Goal: Complete application form

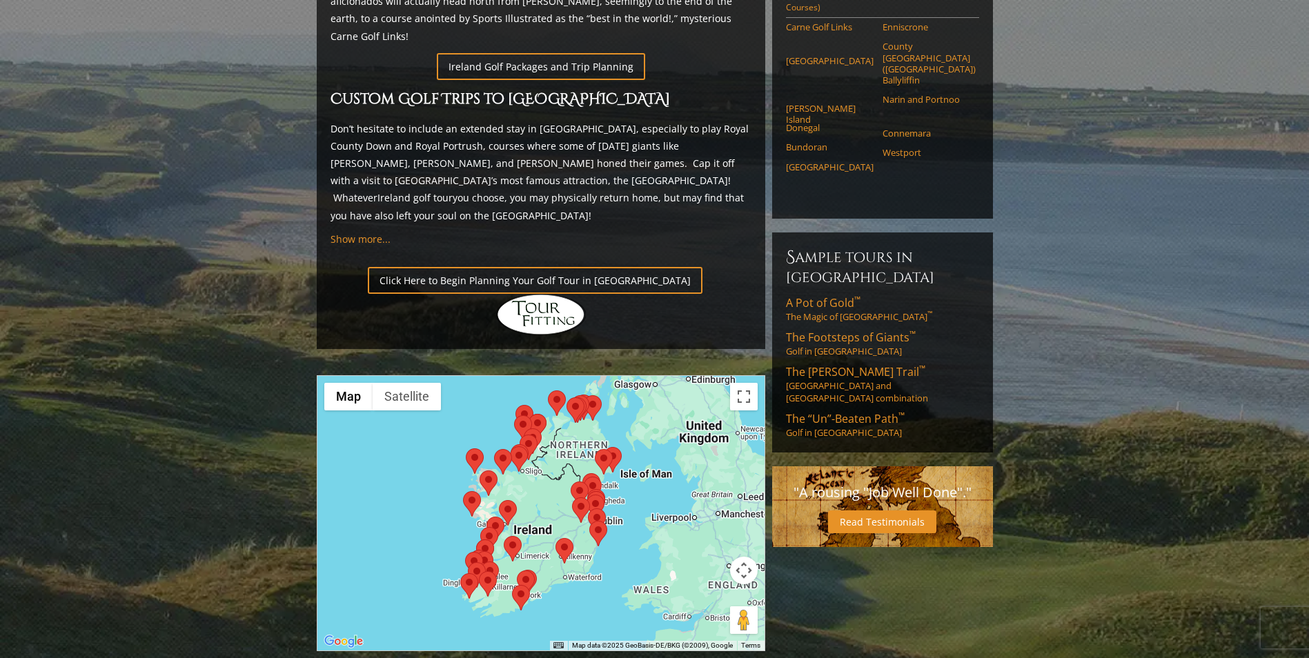
scroll to position [897, 0]
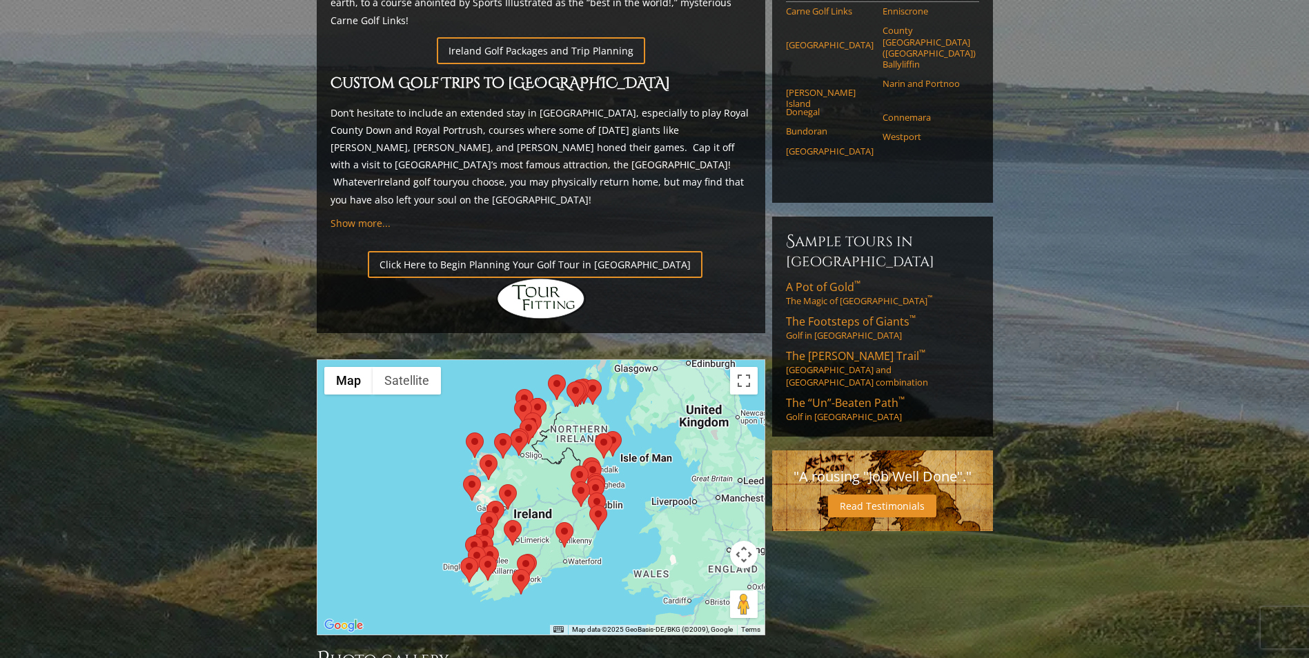
click at [565, 548] on img at bounding box center [565, 535] width 18 height 26
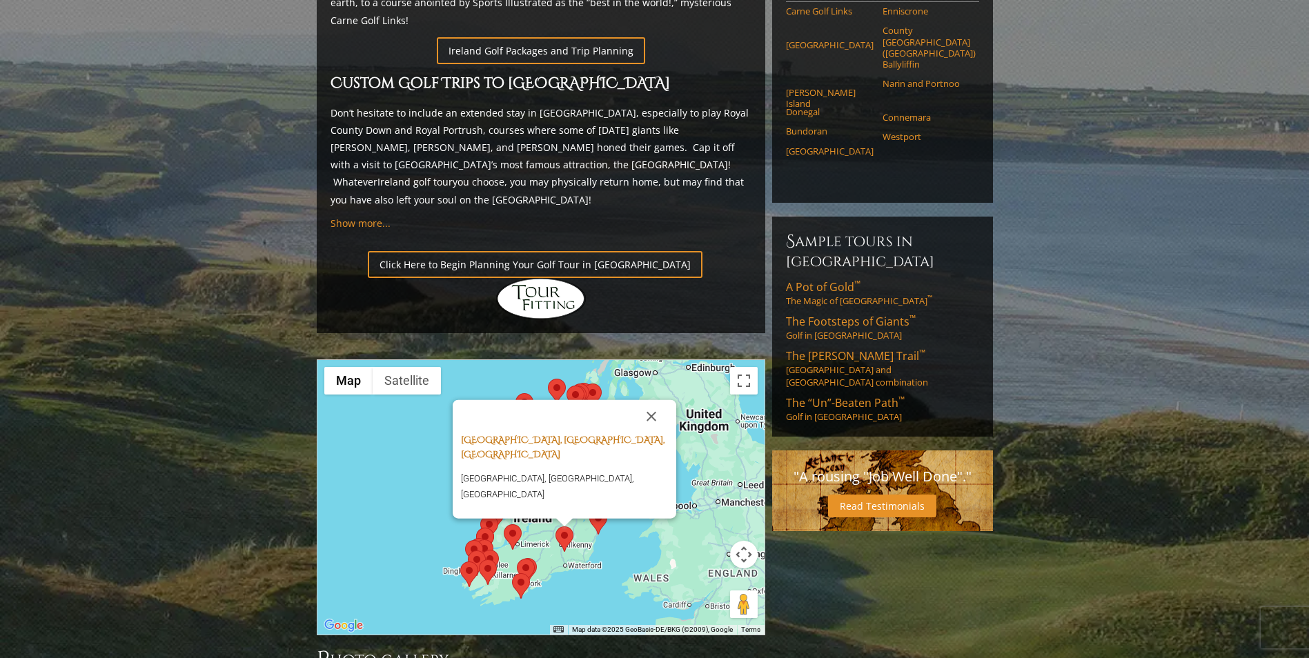
click at [536, 461] on link "[GEOGRAPHIC_DATA], [GEOGRAPHIC_DATA], [GEOGRAPHIC_DATA]" at bounding box center [563, 447] width 204 height 27
click at [650, 433] on button "Close" at bounding box center [651, 416] width 33 height 33
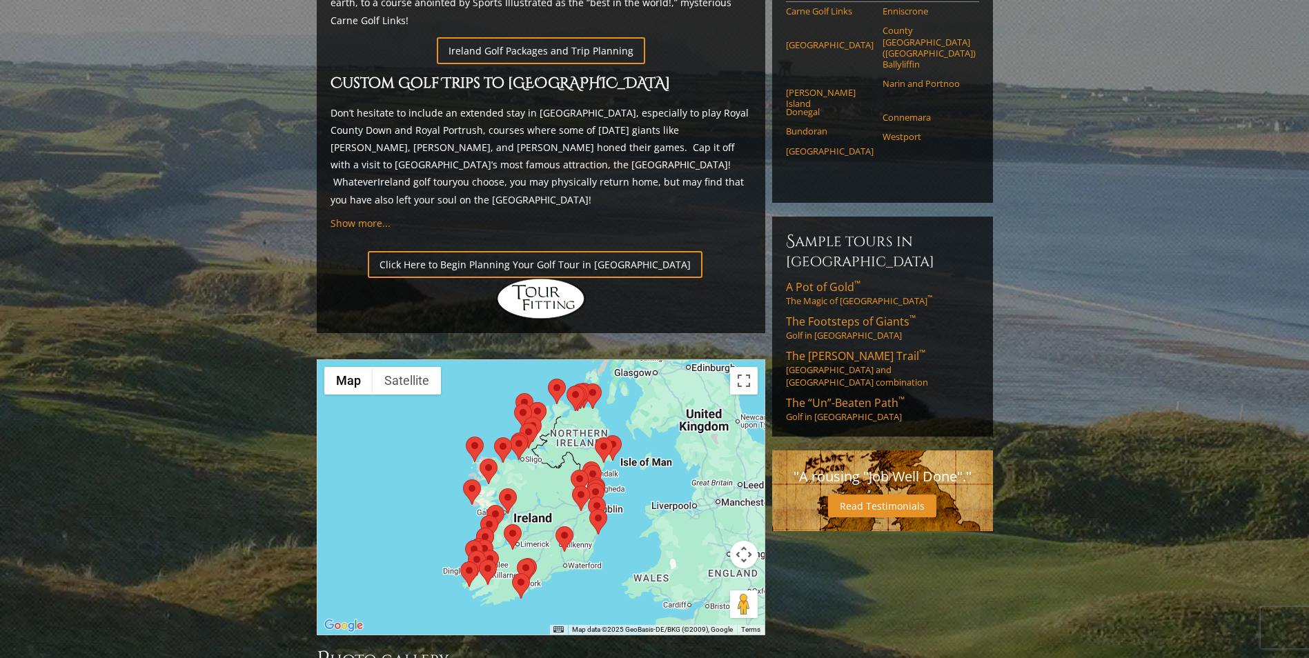
click at [487, 585] on img at bounding box center [488, 573] width 18 height 26
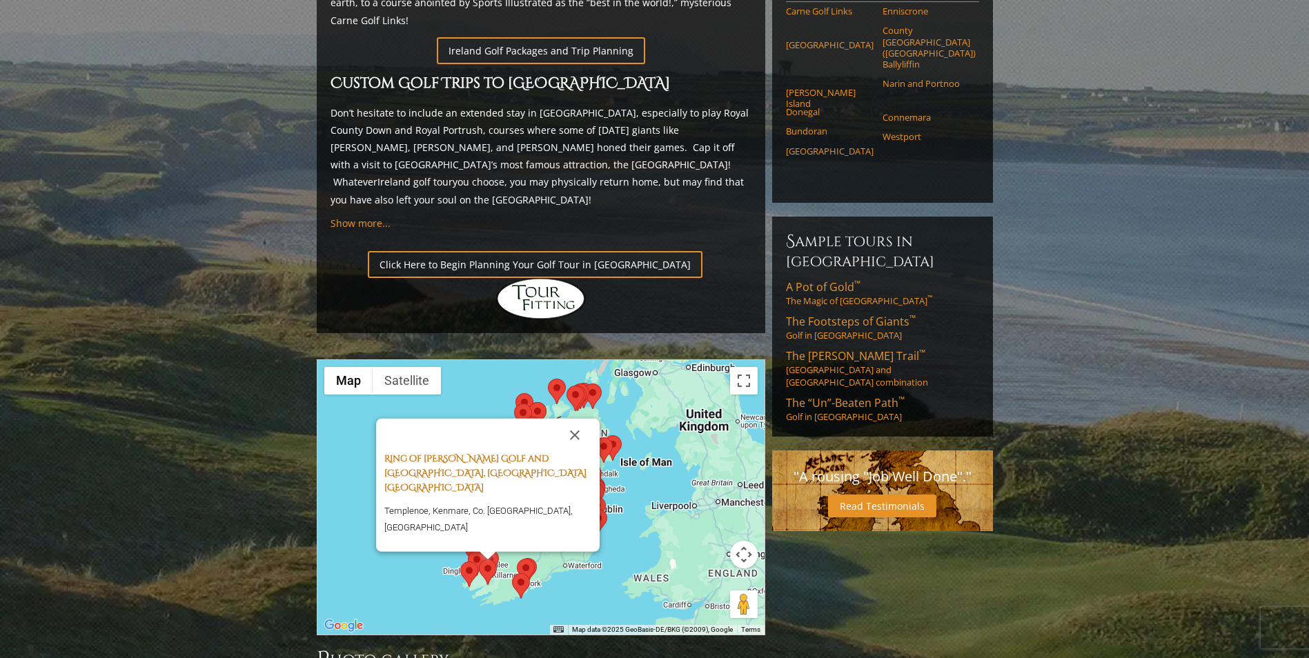
click at [494, 494] on link "Ring of [PERSON_NAME] Golf and [GEOGRAPHIC_DATA], [GEOGRAPHIC_DATA] [GEOGRAPHIC…" at bounding box center [485, 473] width 202 height 41
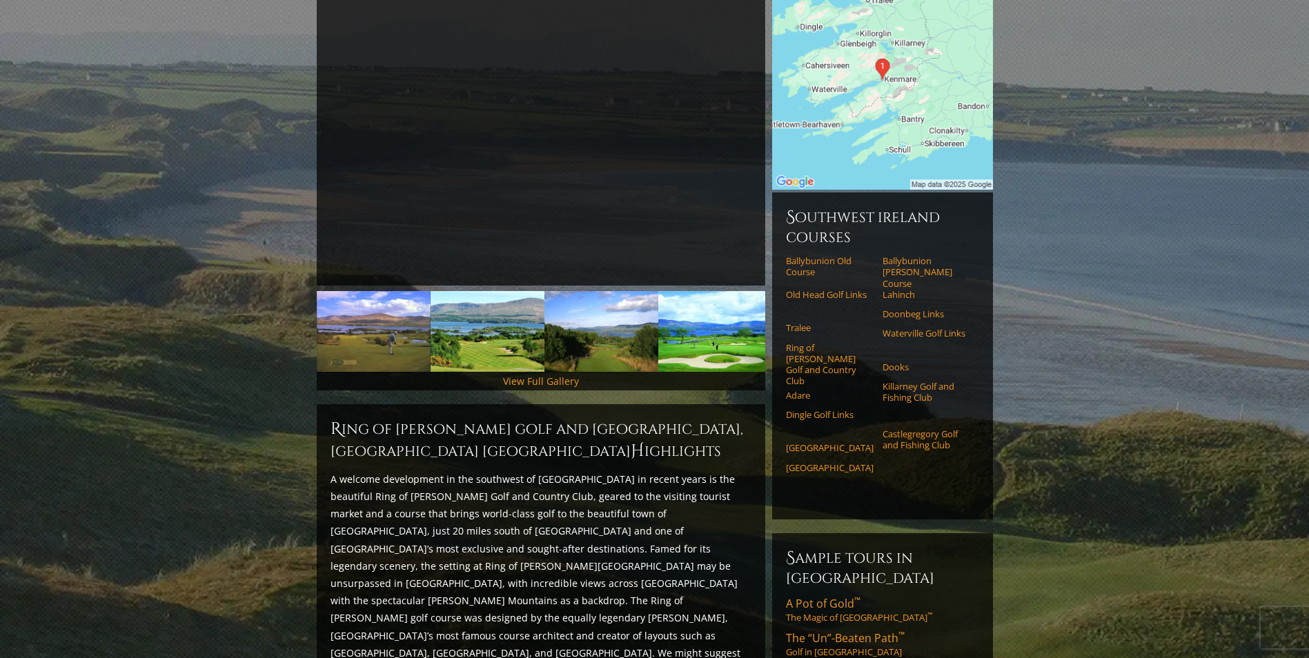
scroll to position [138, 0]
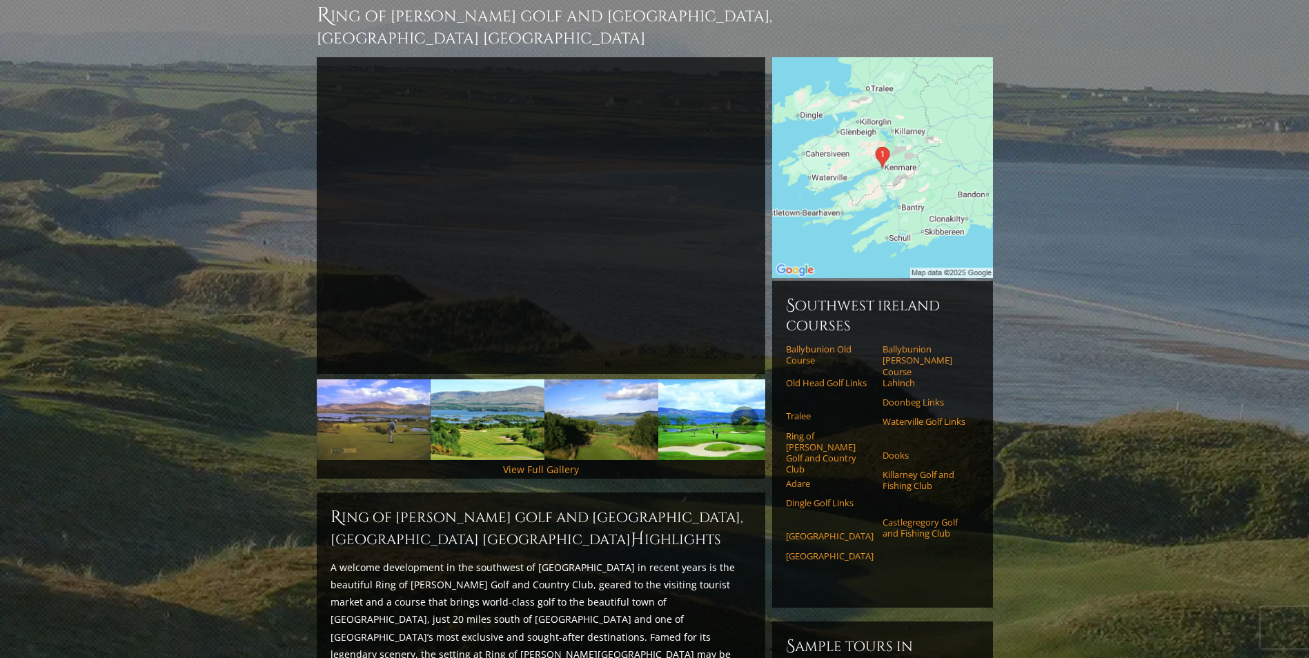
click at [403, 412] on img at bounding box center [374, 420] width 114 height 81
click at [489, 416] on img at bounding box center [488, 420] width 114 height 81
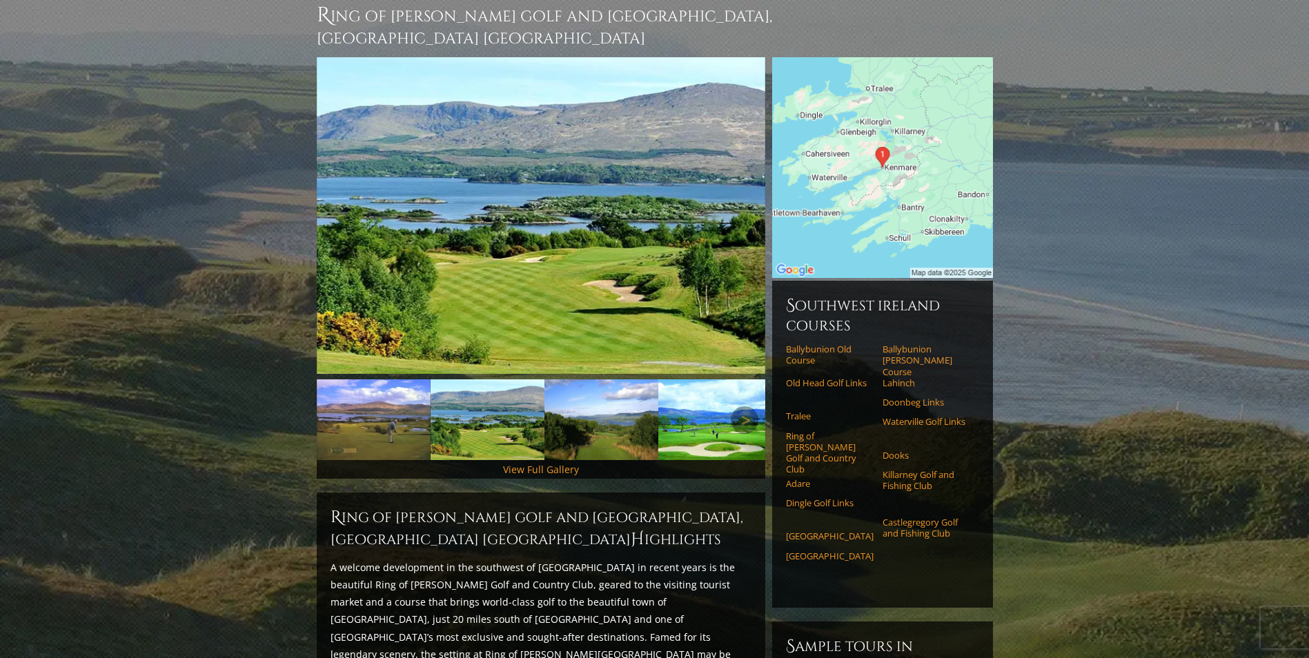
click at [575, 416] on img at bounding box center [602, 420] width 114 height 81
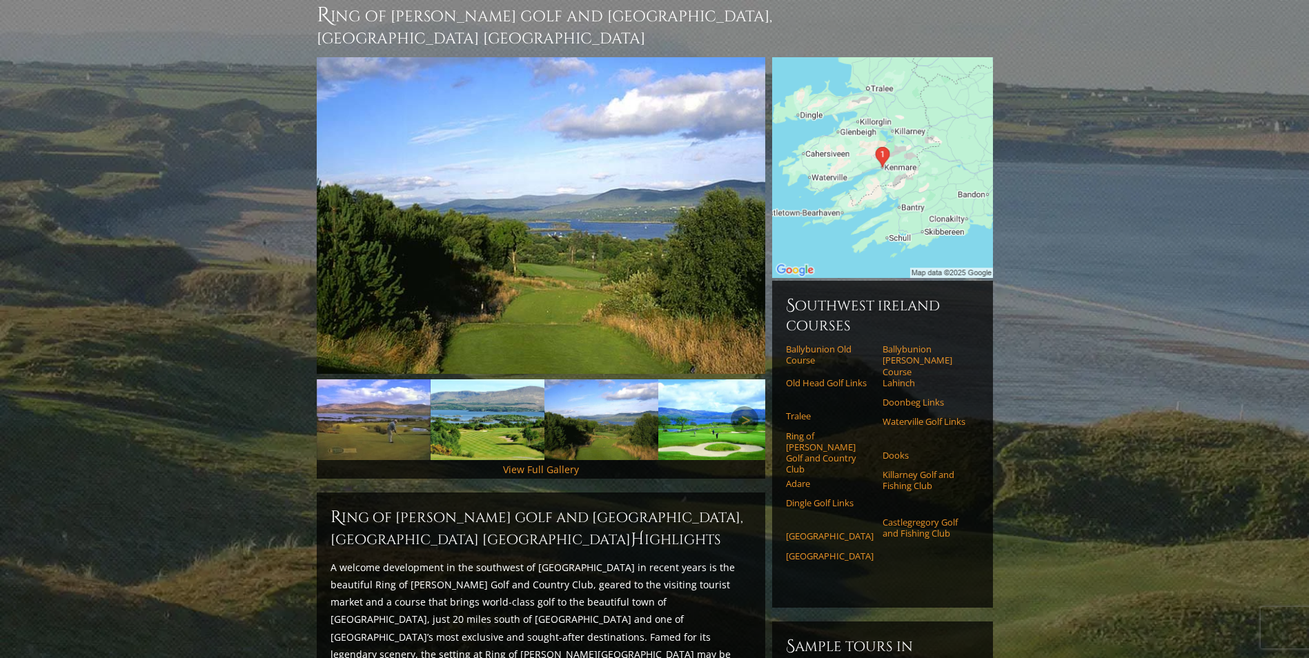
click at [708, 418] on img at bounding box center [715, 420] width 114 height 81
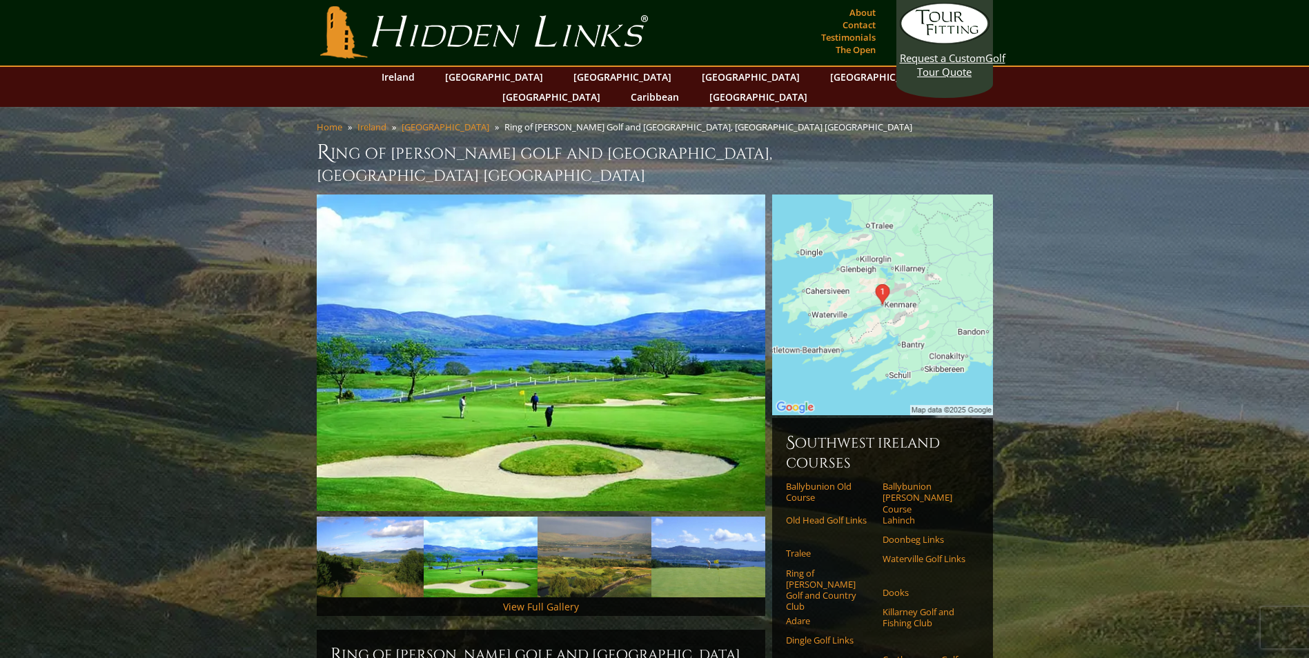
scroll to position [0, 0]
click at [395, 530] on img at bounding box center [367, 558] width 114 height 81
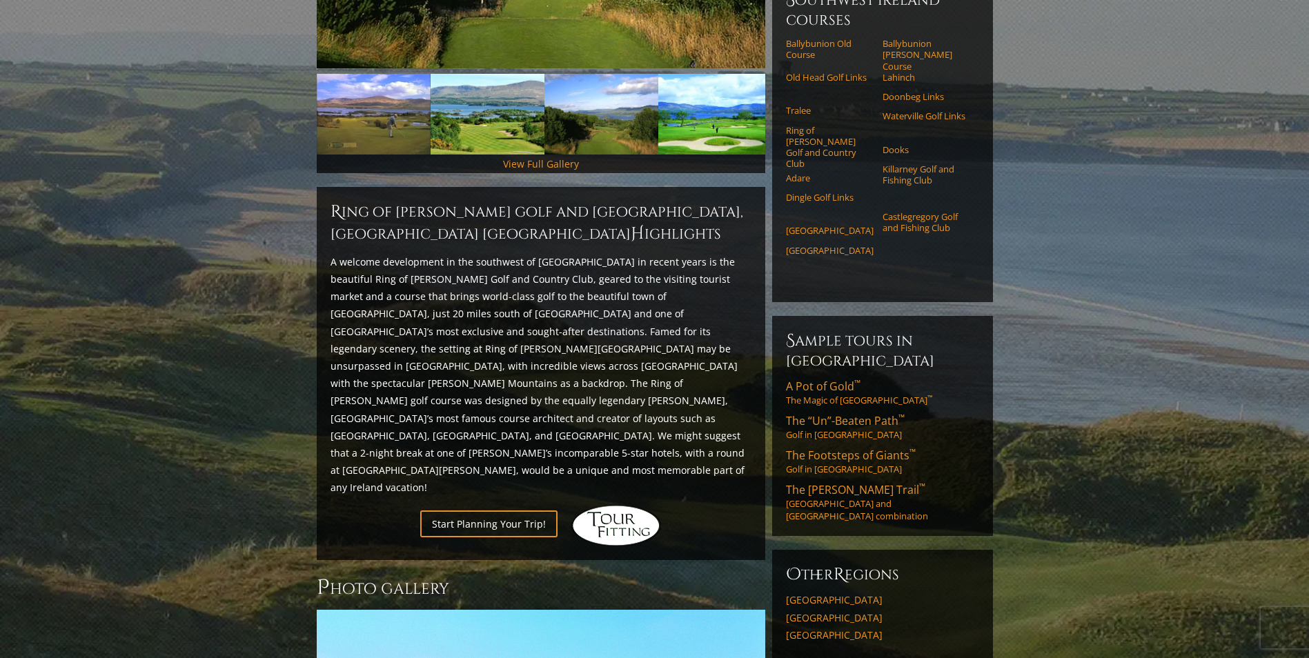
scroll to position [621, 0]
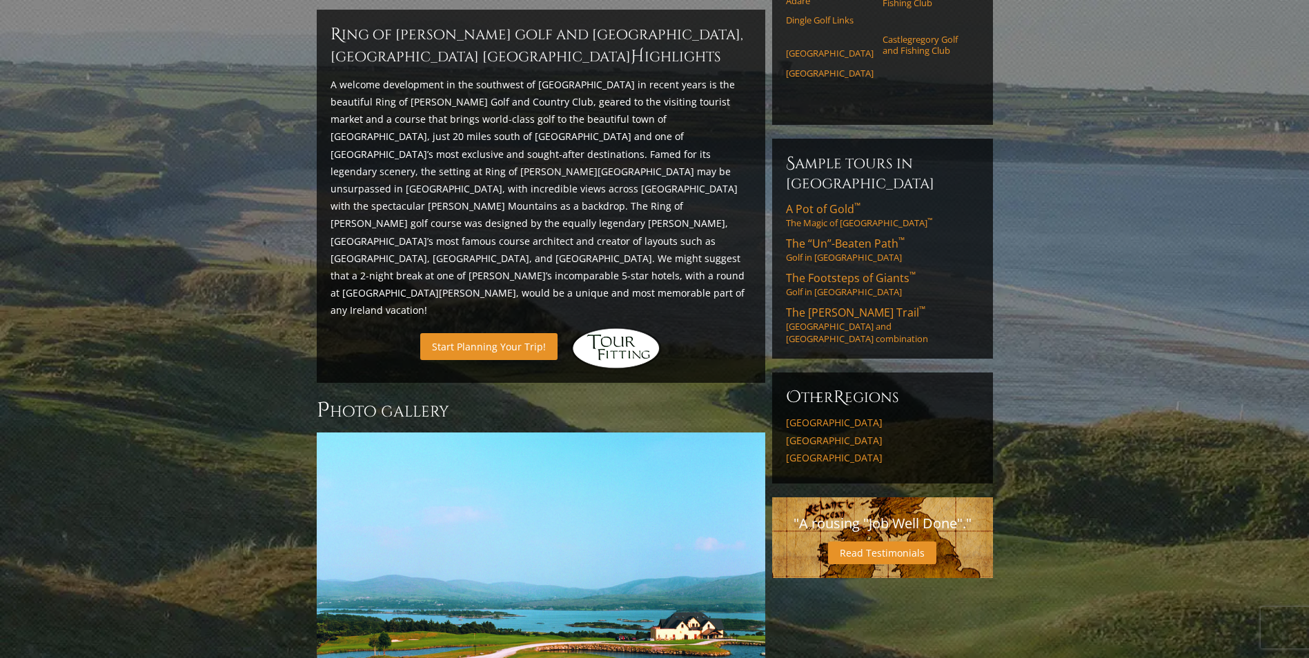
click at [520, 360] on link "Start Planning Your Trip!" at bounding box center [488, 346] width 137 height 27
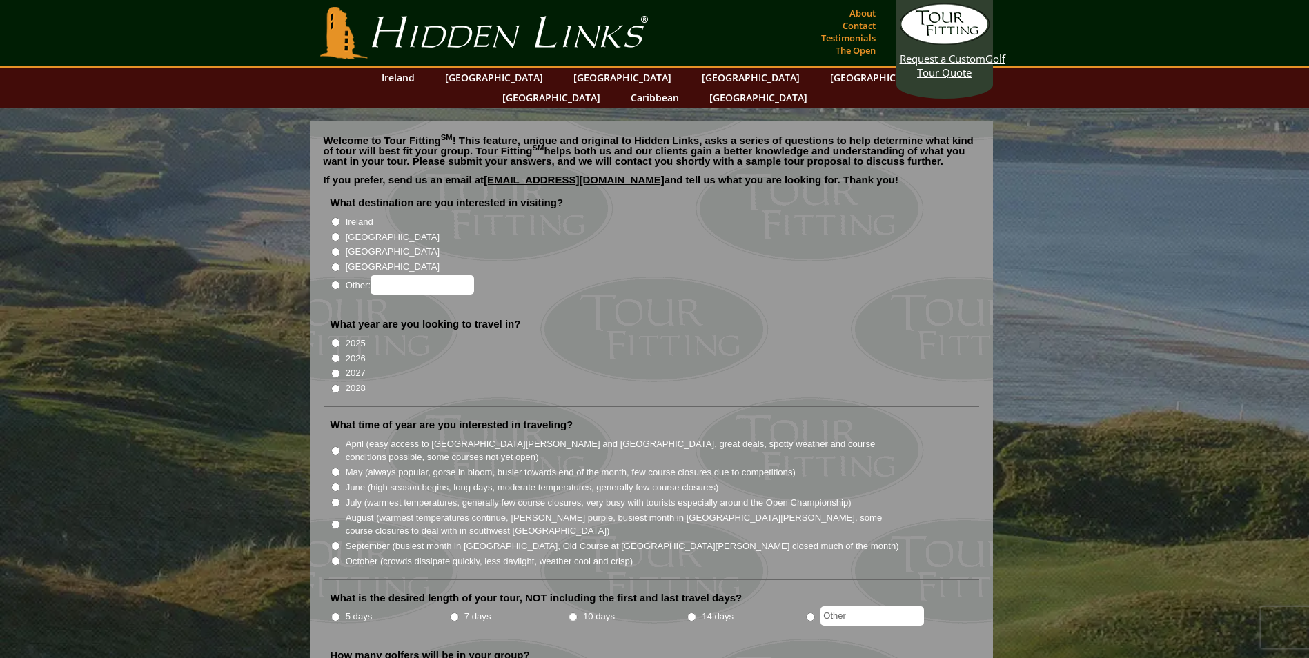
click at [340, 226] on input "Ireland" at bounding box center [335, 221] width 9 height 9
radio input "true"
click at [340, 363] on input "2026" at bounding box center [335, 358] width 9 height 9
radio input "true"
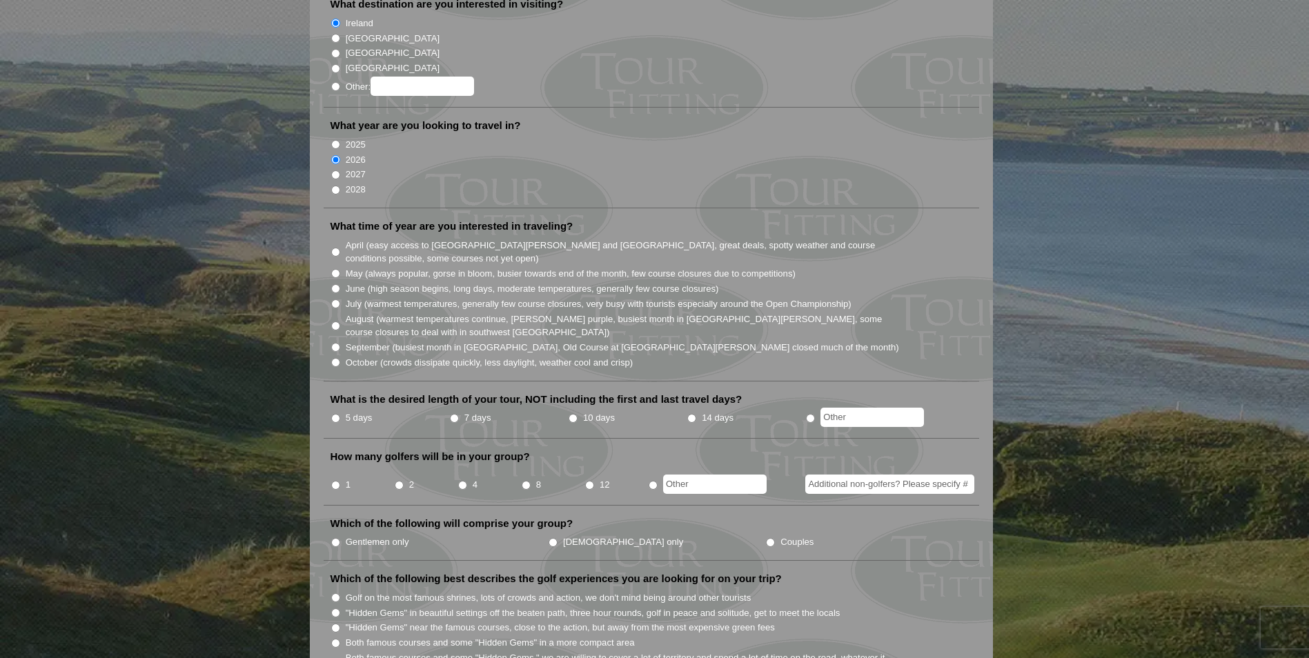
scroll to position [207, 0]
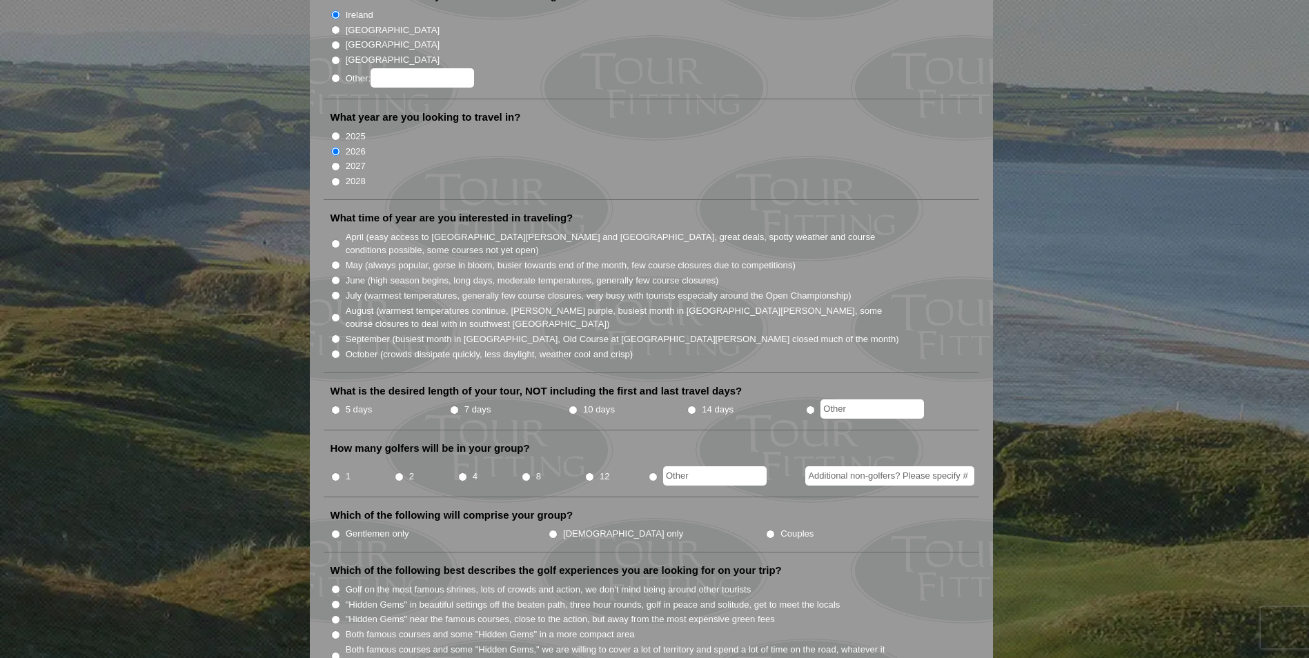
click at [338, 322] on input "August (warmest temperatures continue, heather bright purple, busiest month in …" at bounding box center [335, 317] width 9 height 9
radio input "true"
click at [338, 415] on input "5 days" at bounding box center [335, 410] width 9 height 9
radio input "true"
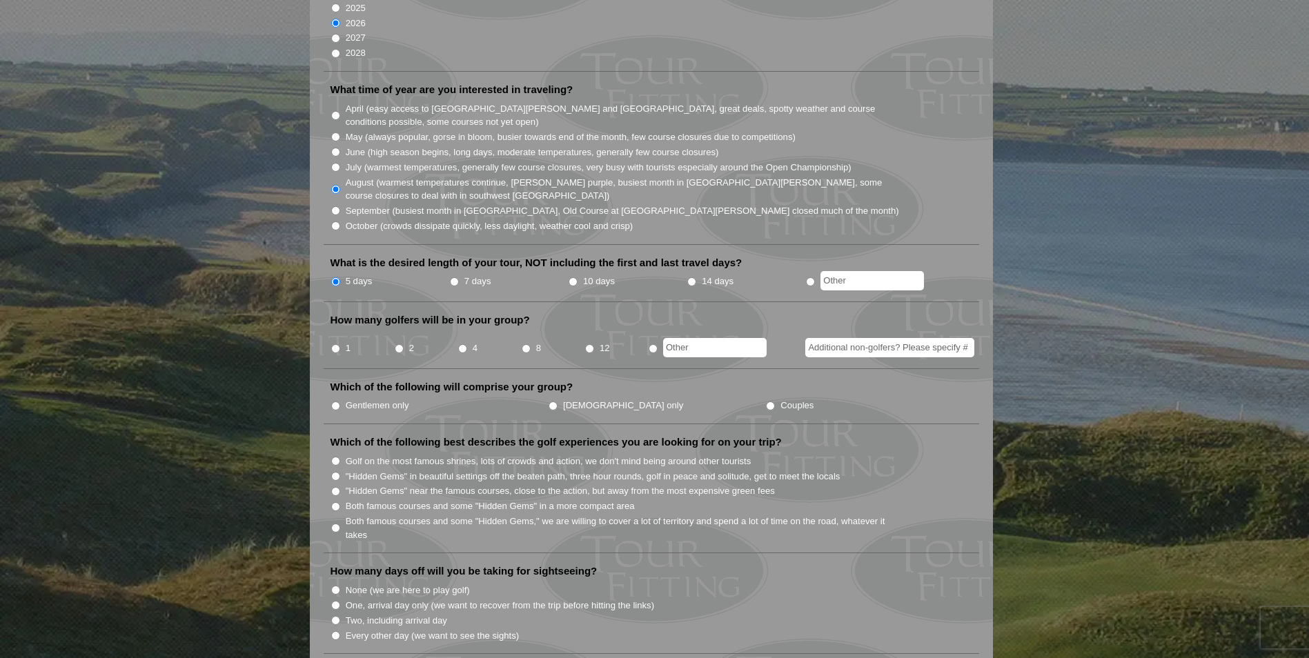
scroll to position [345, 0]
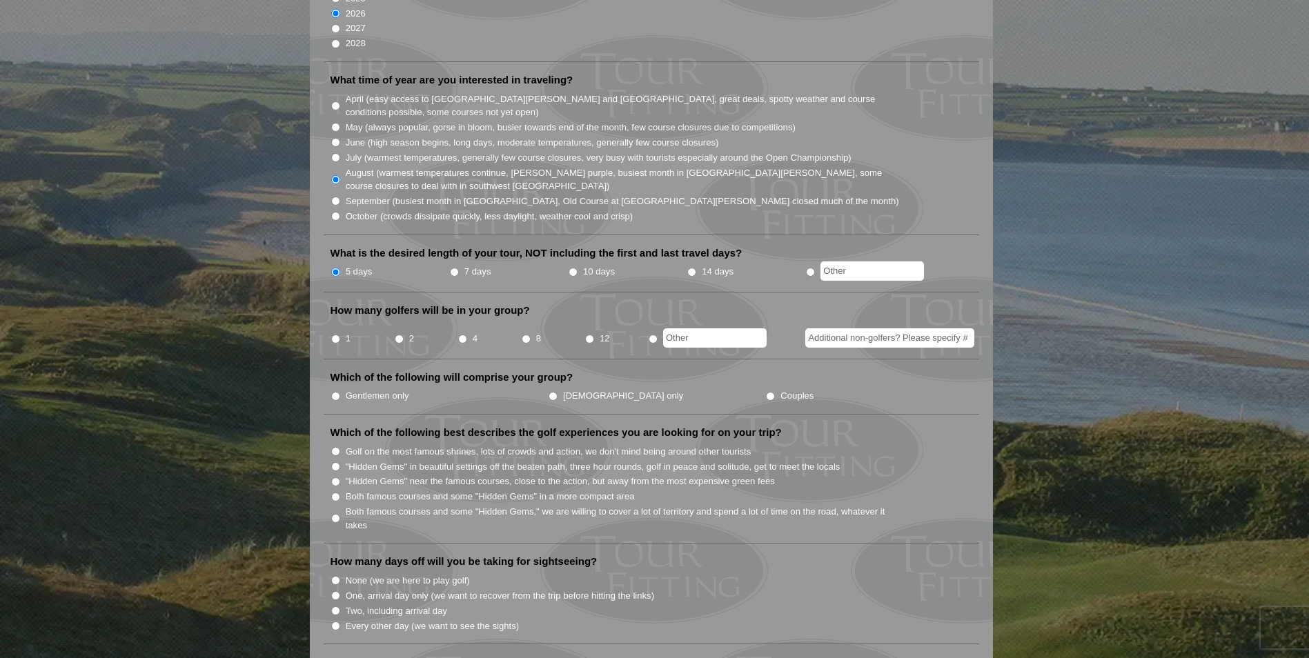
click at [398, 344] on input "2" at bounding box center [399, 339] width 9 height 9
radio input "true"
click at [766, 401] on input "Couples" at bounding box center [770, 396] width 9 height 9
radio input "true"
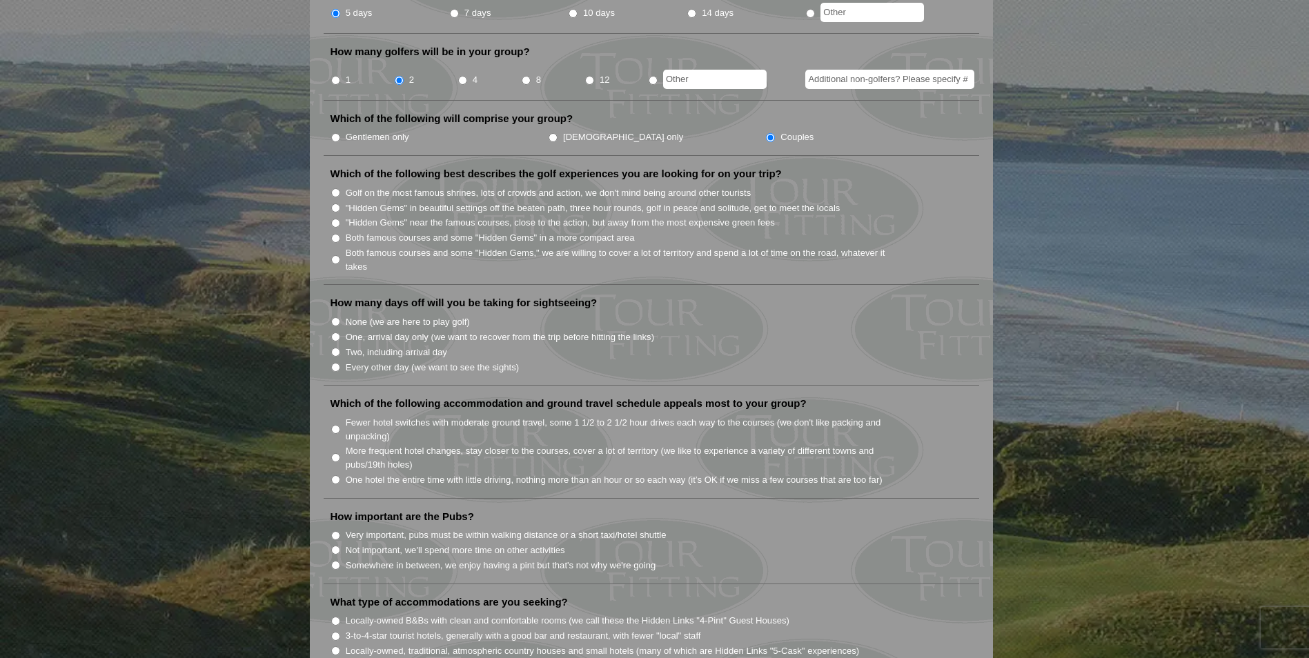
scroll to position [621, 0]
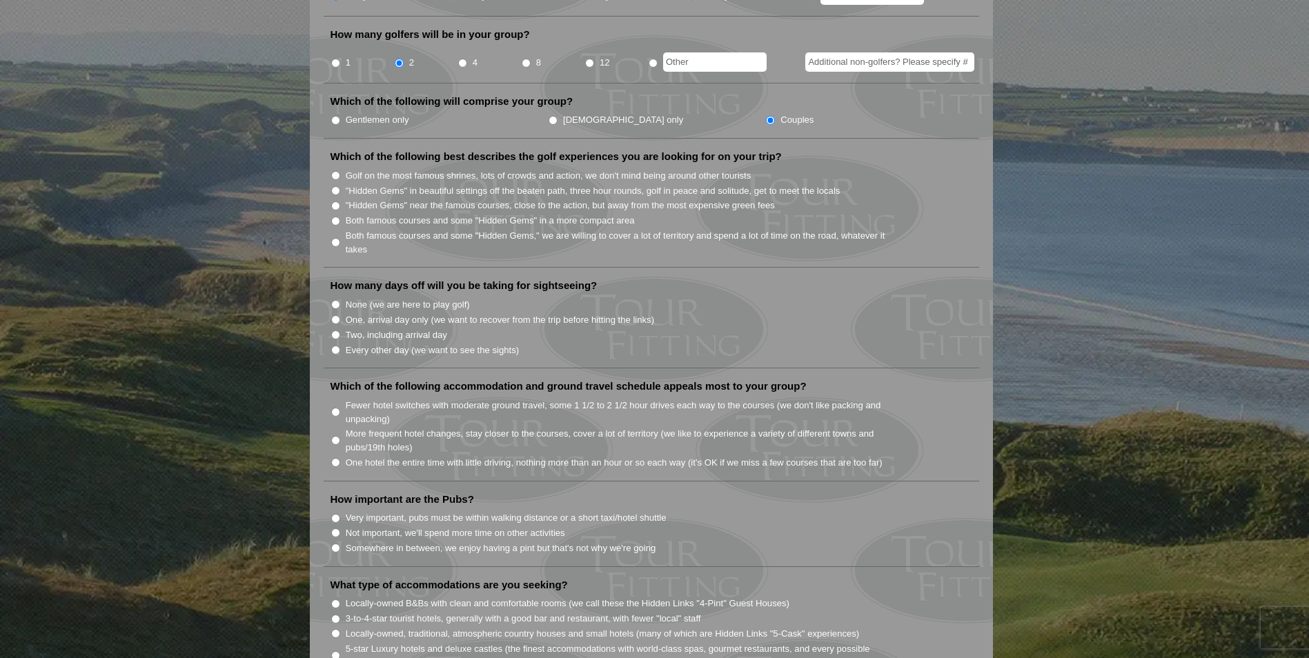
click at [339, 195] on input ""Hidden Gems" in beautiful settings off the beaten path, three hour rounds, gol…" at bounding box center [335, 190] width 9 height 9
radio input "true"
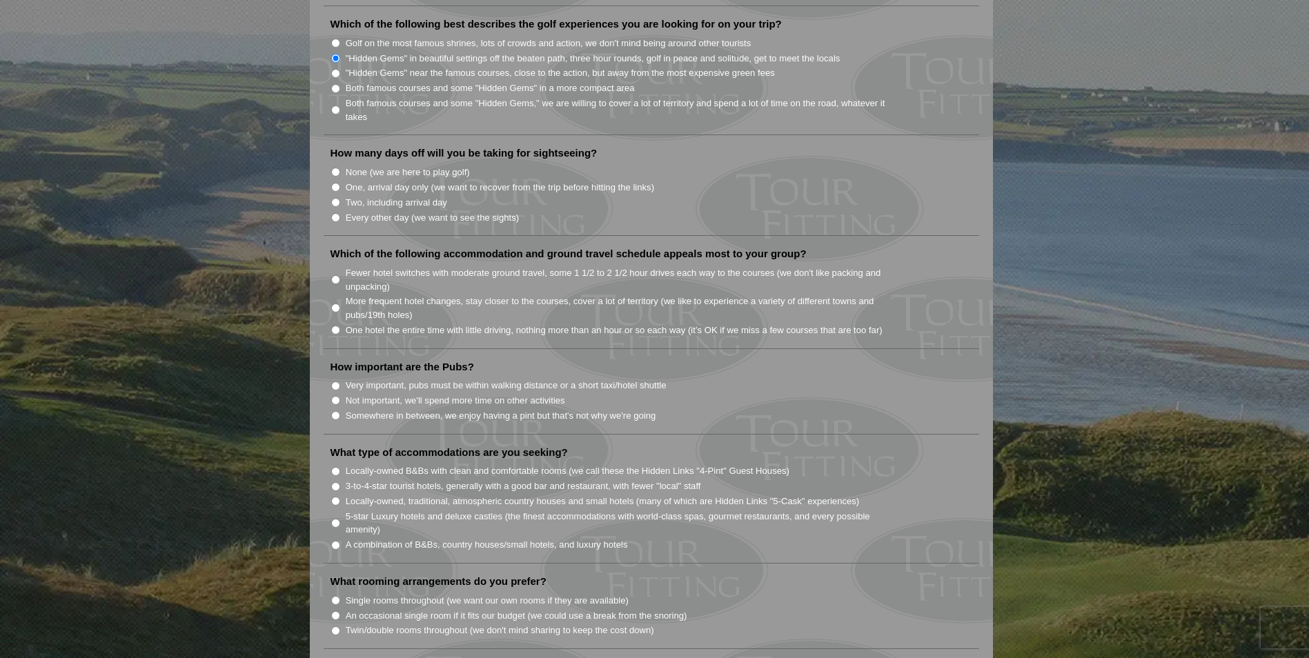
scroll to position [759, 0]
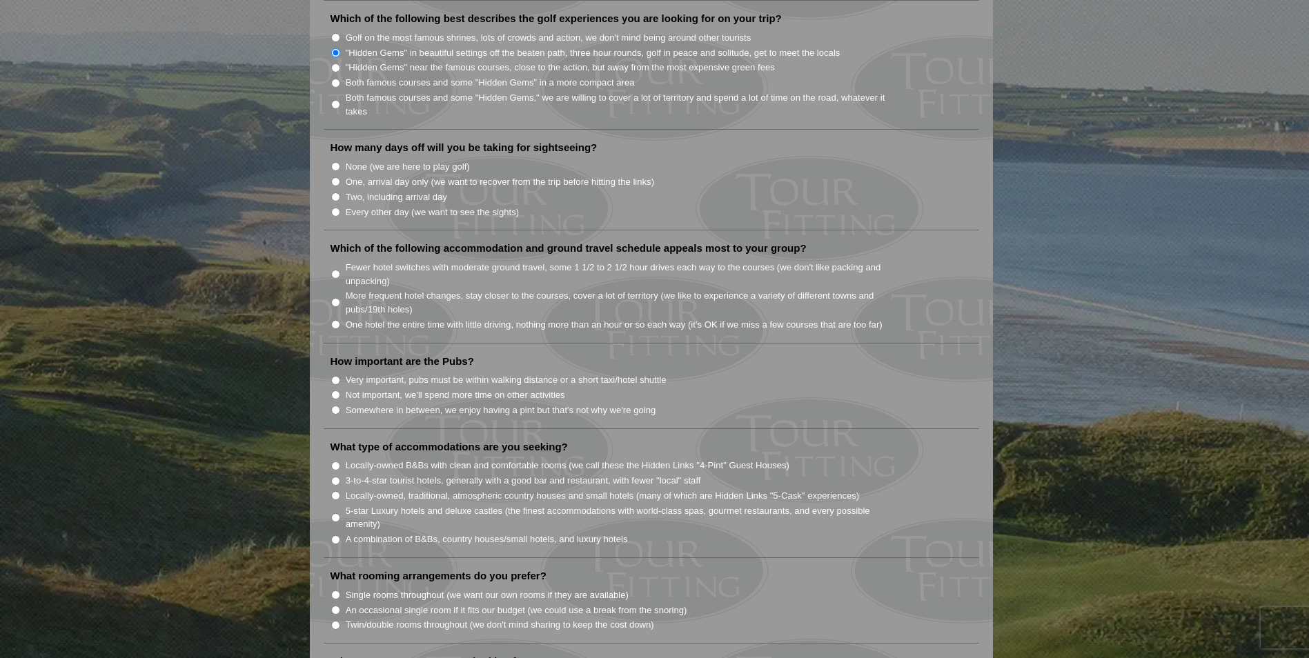
click at [338, 217] on input "Every other day (we want to see the sights)" at bounding box center [335, 212] width 9 height 9
radio input "true"
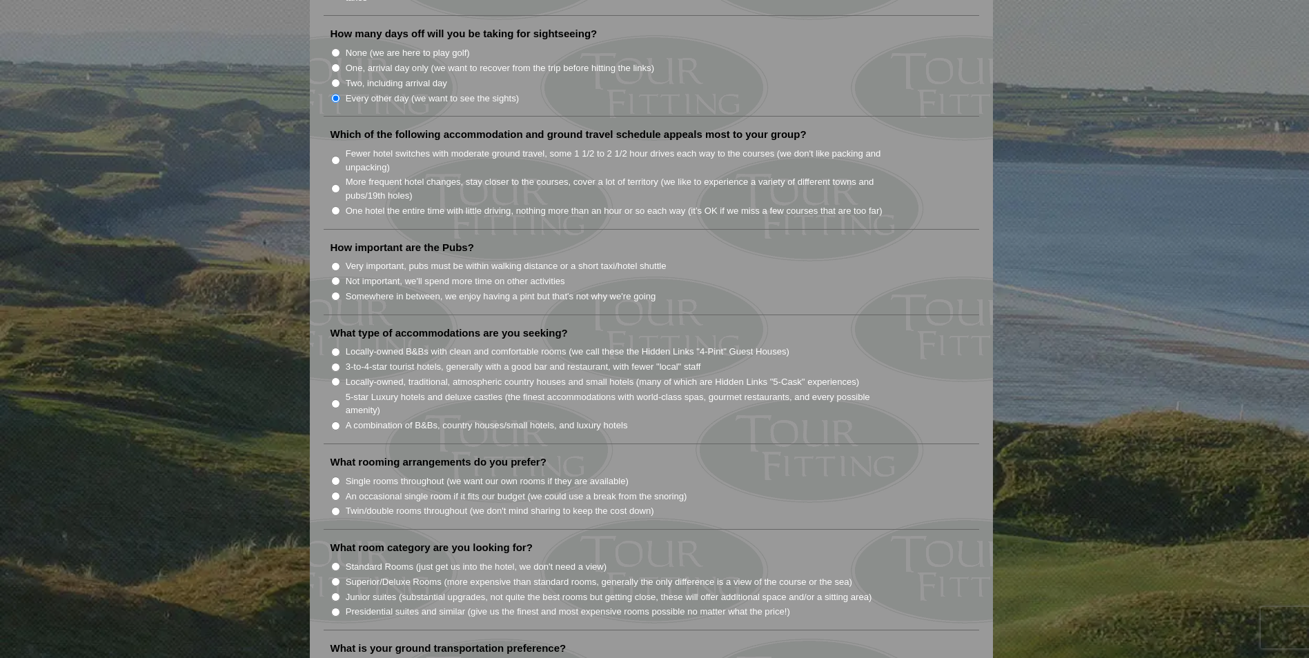
scroll to position [897, 0]
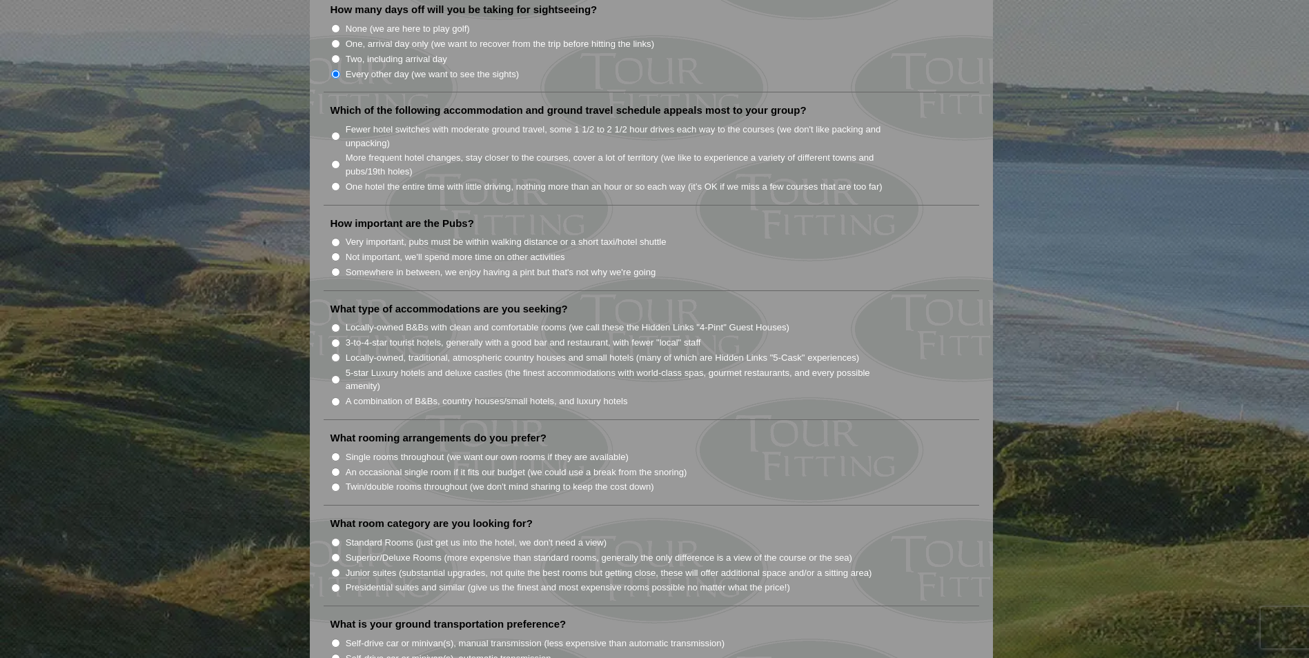
click at [340, 141] on input "Fewer hotel switches with moderate ground travel, some 1 1/2 to 2 1/2 hour driv…" at bounding box center [335, 136] width 9 height 9
radio input "true"
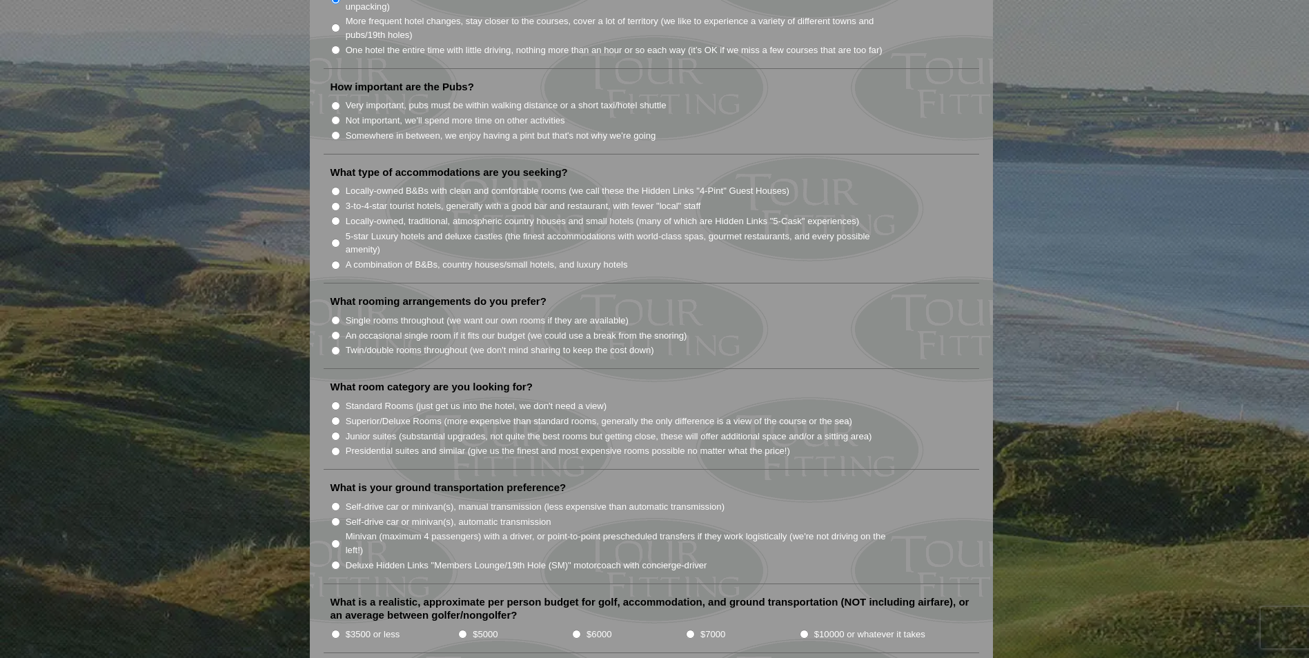
scroll to position [1035, 0]
click at [337, 139] on input "Somewhere in between, we enjoy having a pint but that's not why we're going" at bounding box center [335, 134] width 9 height 9
radio input "true"
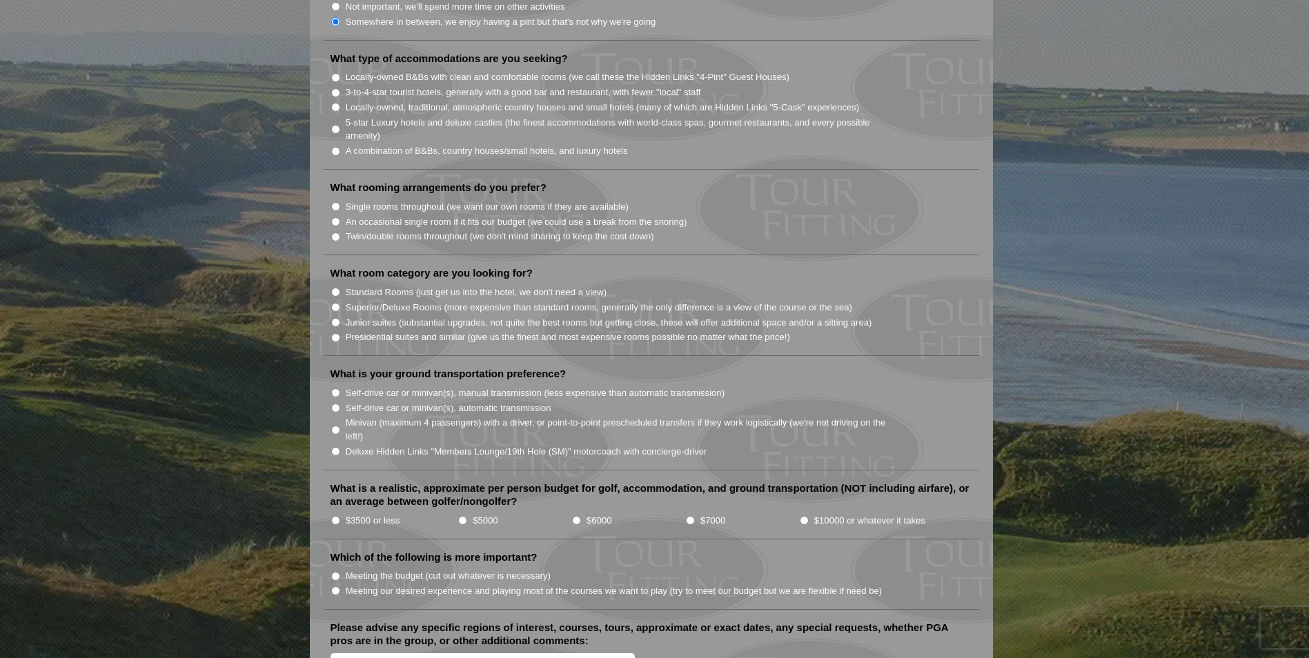
scroll to position [1173, 0]
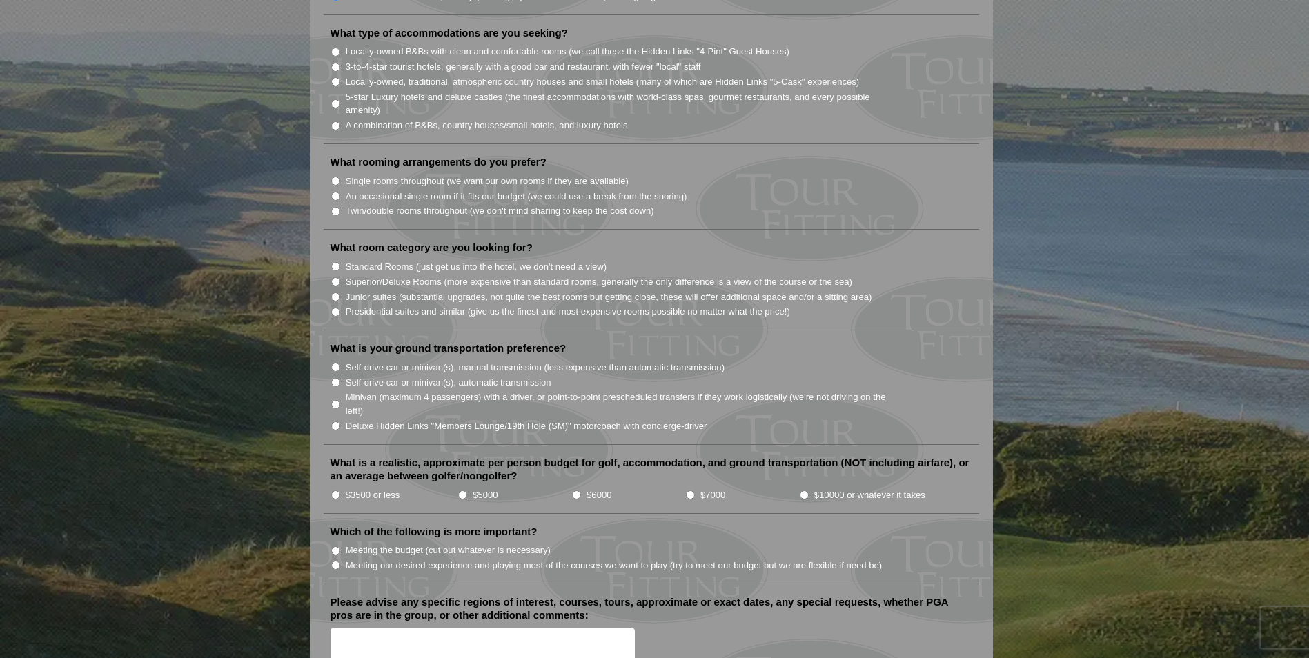
click at [340, 130] on input "A combination of B&Bs, country houses/small hotels, and luxury hotels" at bounding box center [335, 125] width 9 height 9
radio input "true"
click at [340, 186] on input "Single rooms throughout (we want our own rooms if they are available)" at bounding box center [335, 181] width 9 height 9
radio input "true"
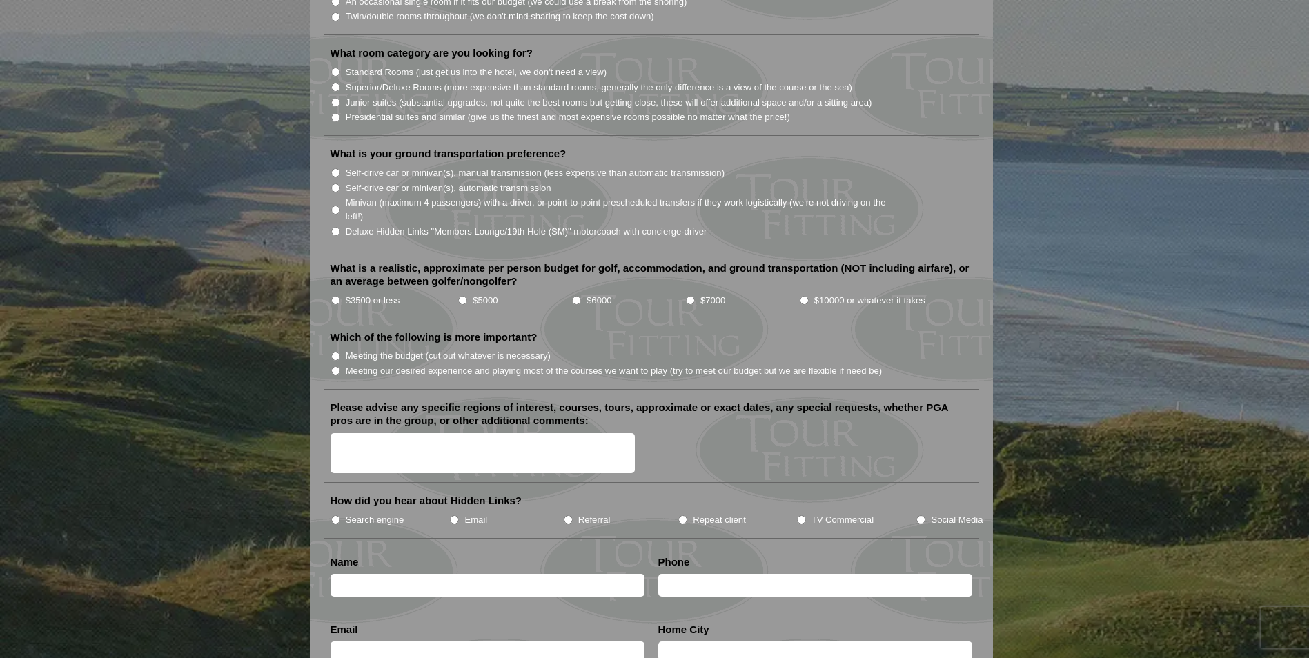
scroll to position [1380, 0]
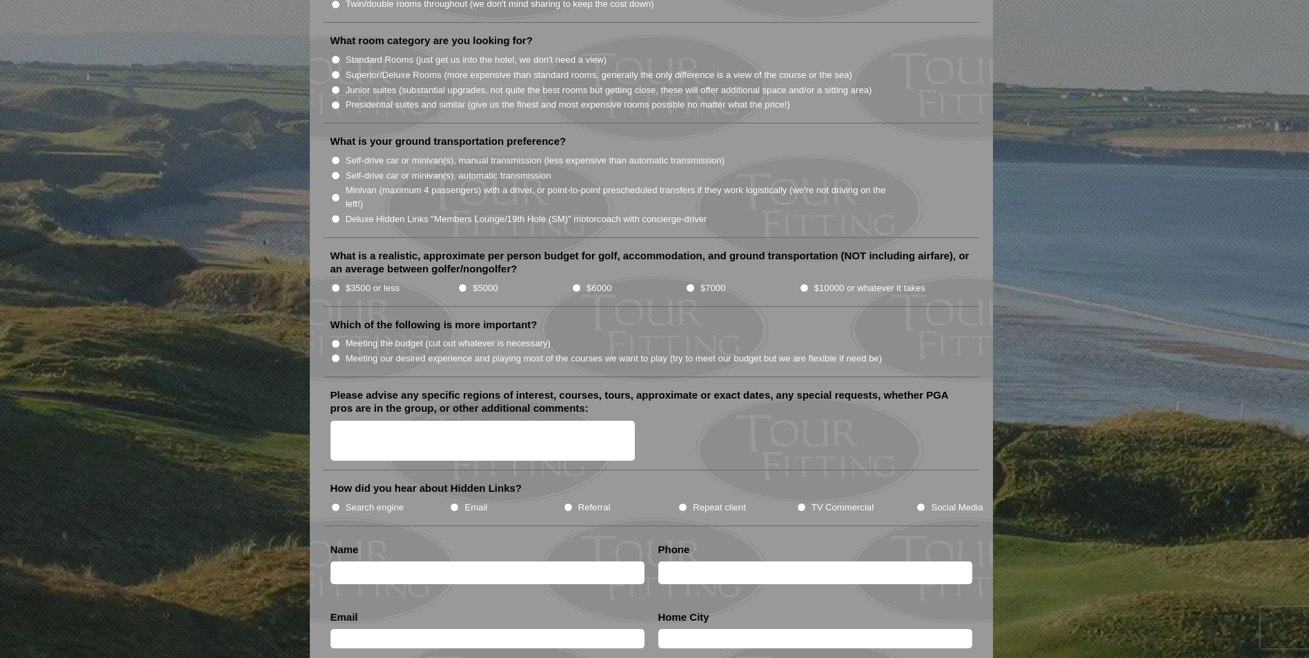
click at [340, 79] on input "Superior/Deluxe Rooms (more expensive than standard rooms, generally the only d…" at bounding box center [335, 74] width 9 height 9
radio input "true"
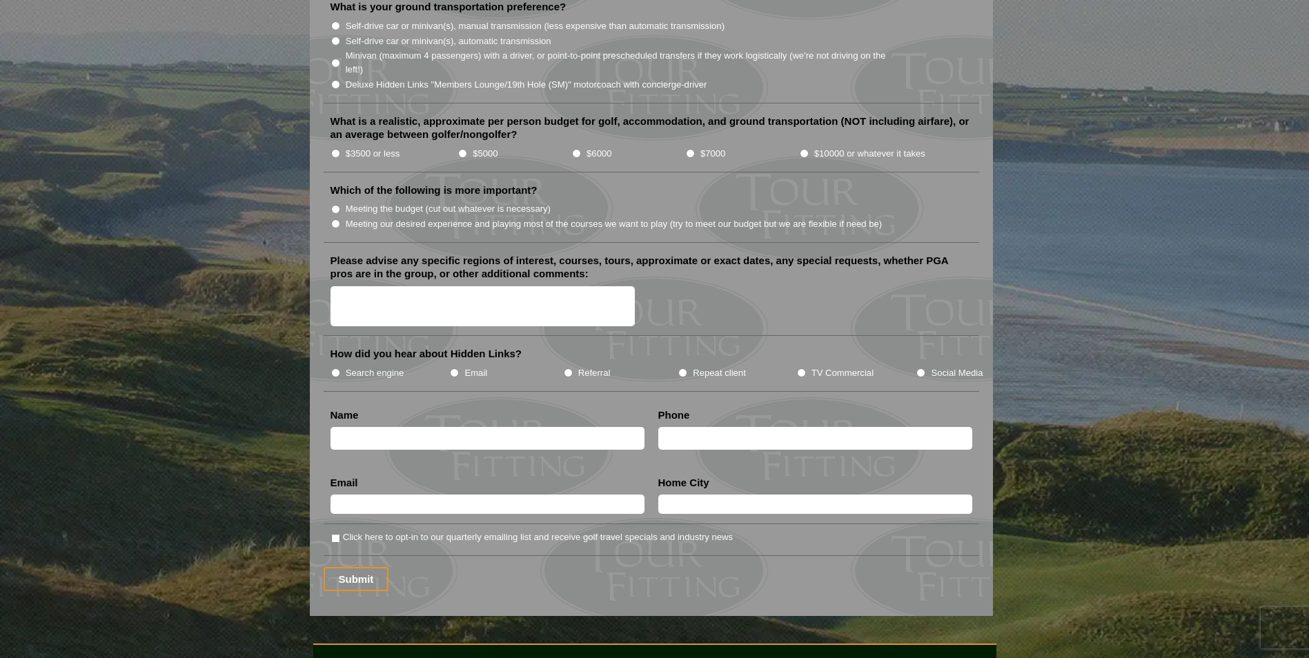
scroll to position [1518, 0]
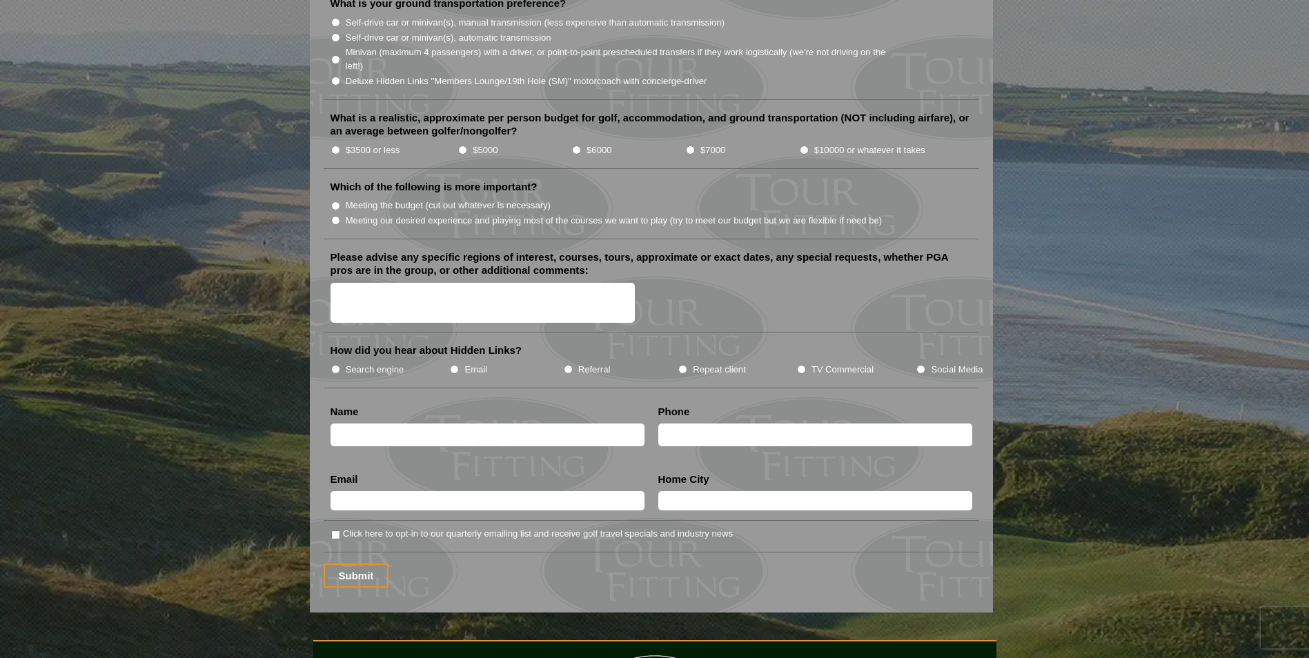
click at [338, 42] on input "Self-drive car or minivan(s), automatic transmission" at bounding box center [335, 37] width 9 height 9
radio input "true"
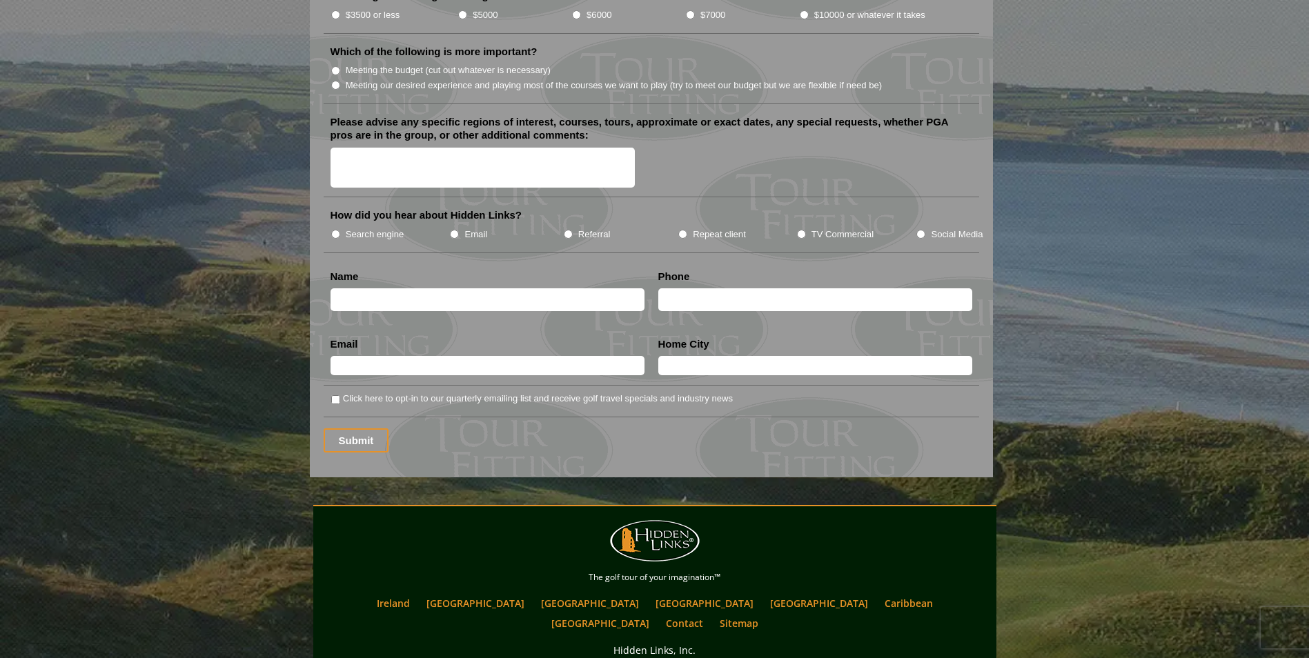
scroll to position [1657, 0]
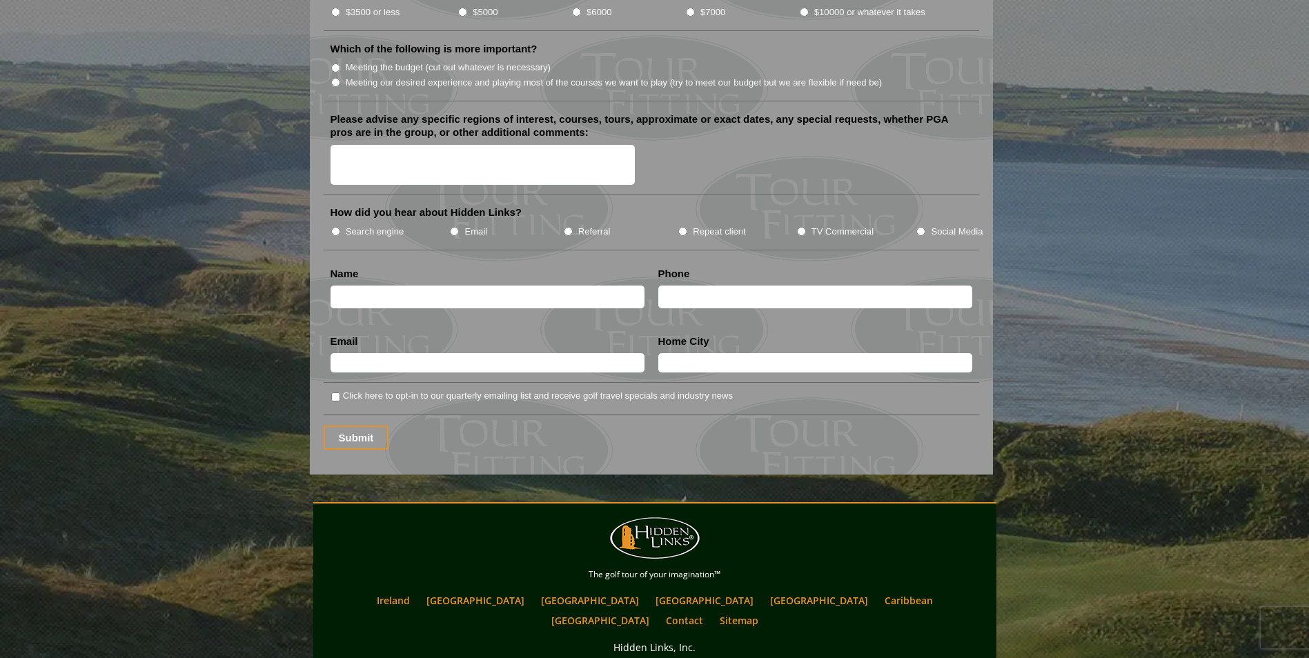
click at [339, 17] on input "$3500 or less" at bounding box center [335, 12] width 9 height 9
radio input "true"
click at [339, 72] on input "Meeting the budget (cut out whatever is necessary)" at bounding box center [335, 68] width 9 height 9
radio input "true"
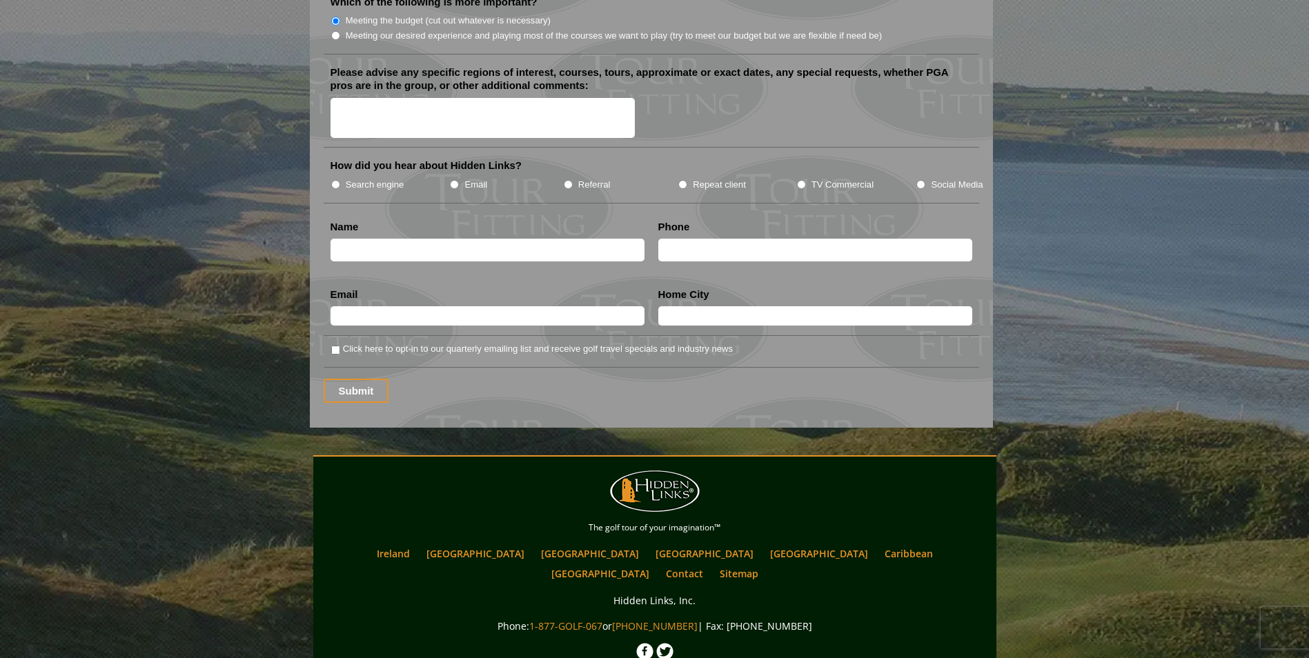
scroll to position [1726, 0]
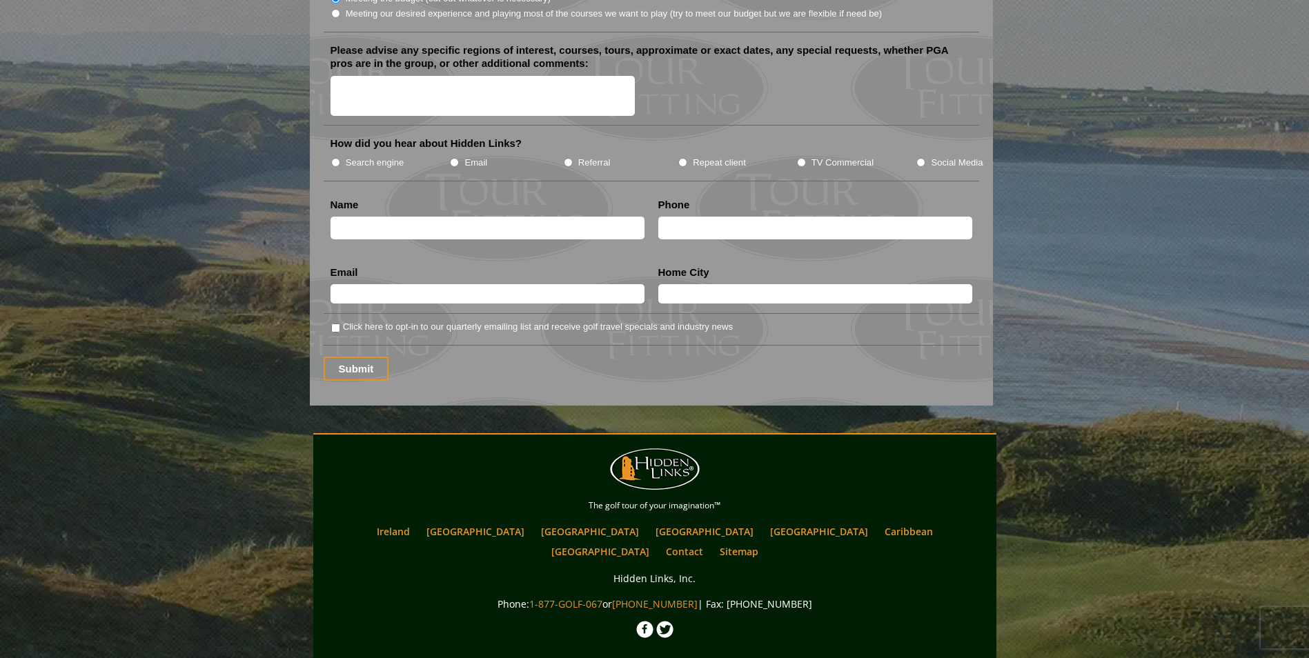
click at [369, 117] on textarea "Please advise any specific regions of interest, courses, tours, approximate or …" at bounding box center [483, 96] width 305 height 41
type textarea "Sothern Ireland"
click at [340, 167] on input "Search engine" at bounding box center [335, 162] width 9 height 9
radio input "true"
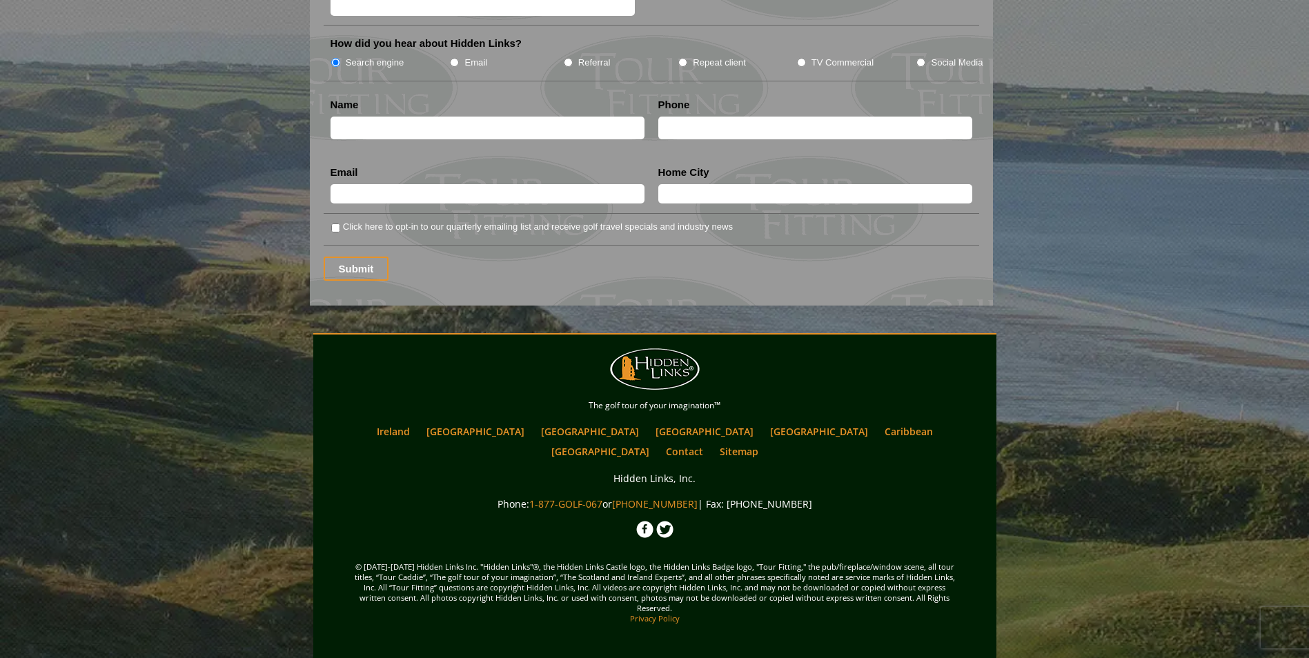
scroll to position [1864, 0]
click at [366, 139] on input "text" at bounding box center [488, 128] width 314 height 23
type input "Eugene MacMahon"
type input "5515007800"
type input "gemacmahon@yahoo.com"
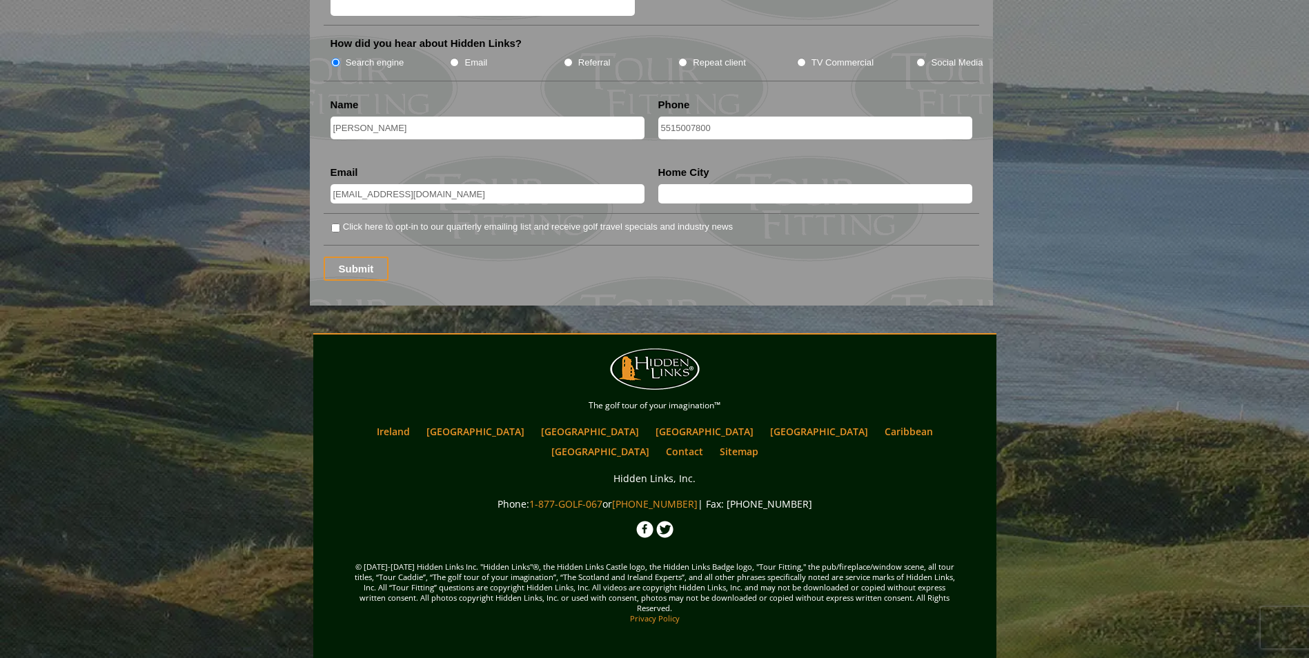
type input "Oakland"
click at [339, 233] on input "Click here to opt-in to our quarterly emailing list and receive golf travel spe…" at bounding box center [335, 228] width 9 height 9
checkbox input "true"
click at [727, 139] on input "5515007800" at bounding box center [815, 128] width 314 height 23
type input "5"
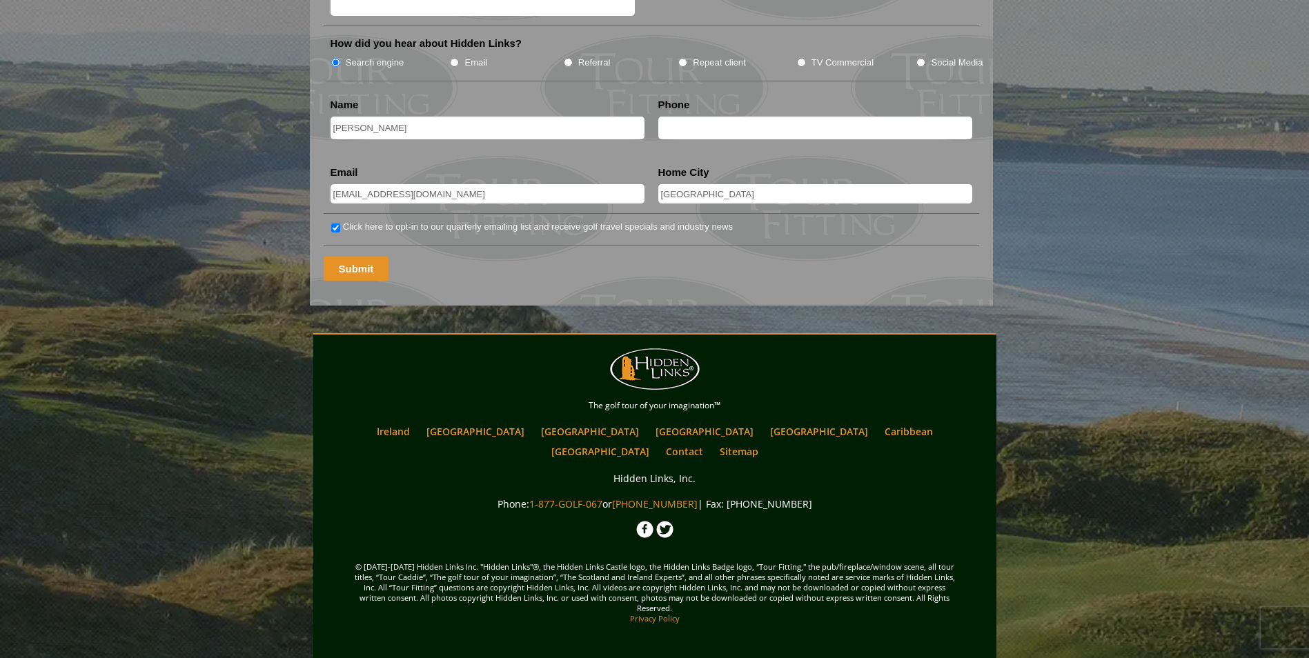
click at [363, 281] on input "Submit" at bounding box center [357, 269] width 66 height 24
